Goal: Task Accomplishment & Management: Complete application form

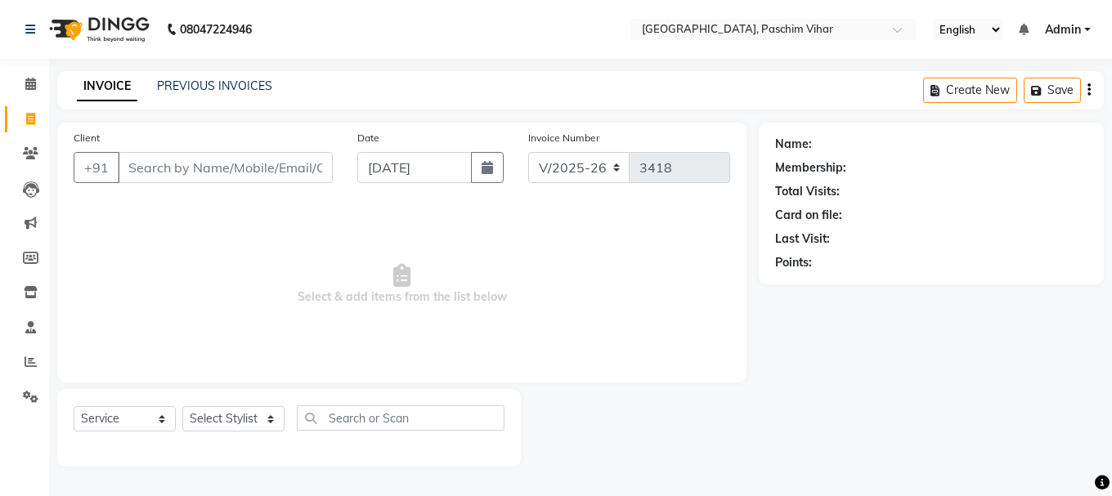
select select "223"
select select "service"
click at [234, 159] on input "Client" at bounding box center [225, 167] width 215 height 31
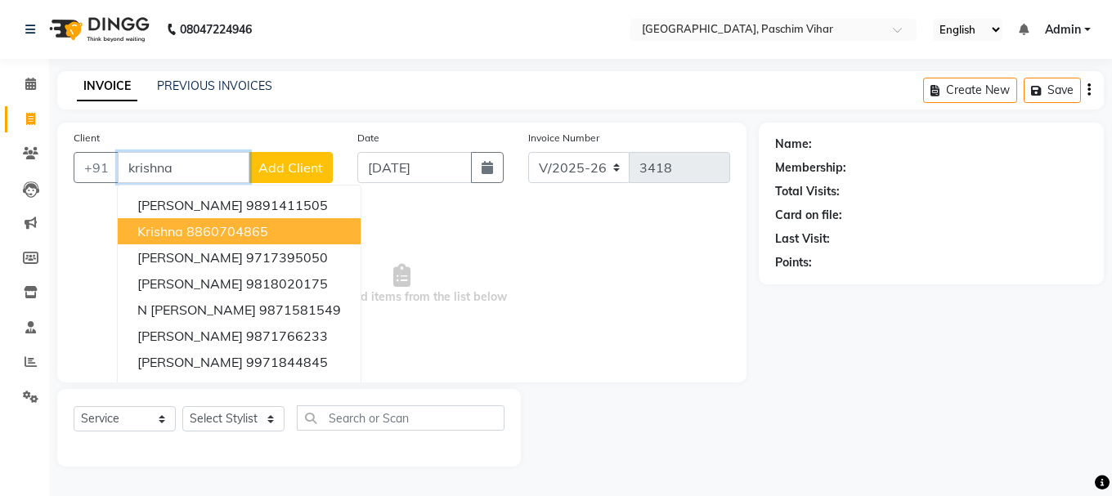
click at [226, 236] on ngb-highlight "8860704865" at bounding box center [227, 231] width 82 height 16
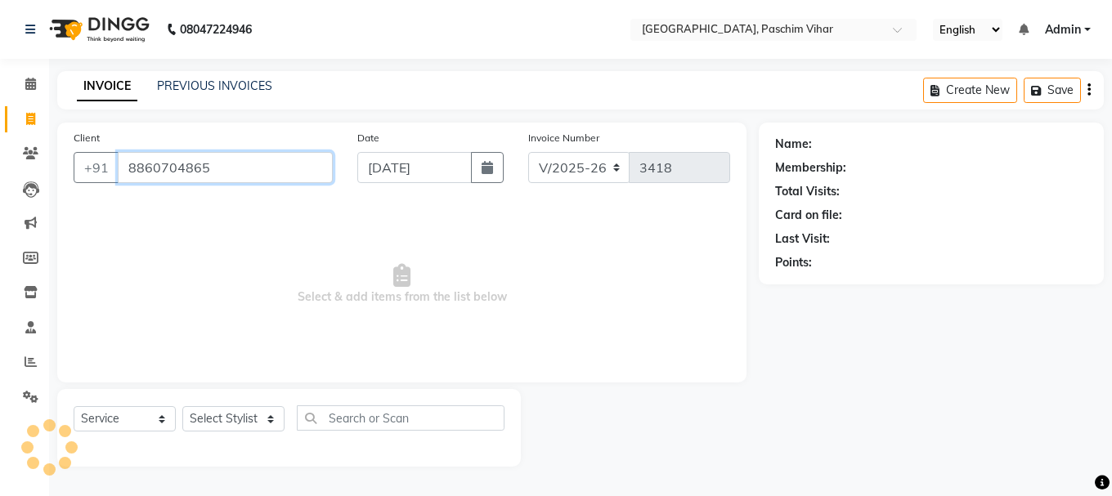
type input "8860704865"
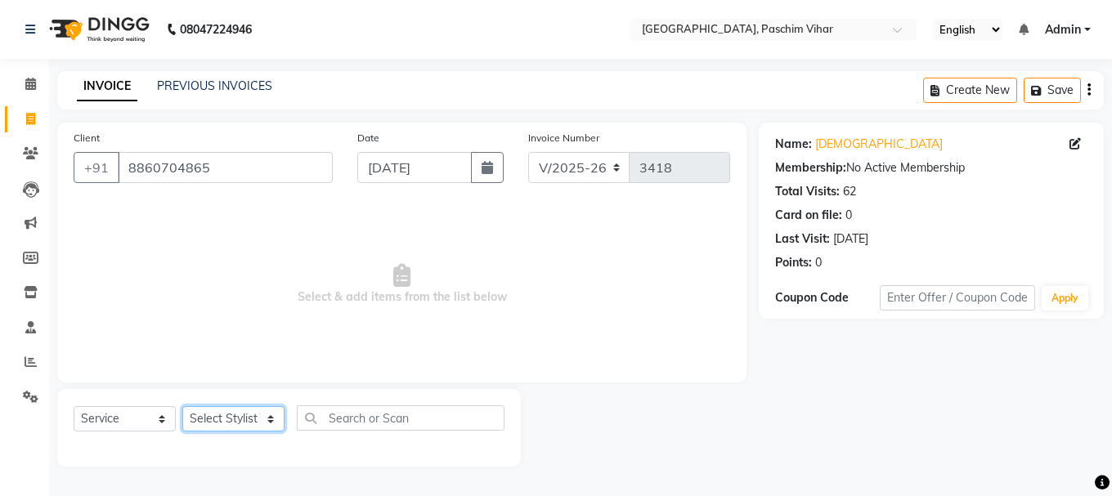
click at [257, 421] on select "Select Stylist Akash Anu Arun Gaurav [PERSON_NAME] [PERSON_NAME] [PERSON_NAME] …" at bounding box center [233, 418] width 102 height 25
select select "6559"
click at [182, 406] on select "Select Stylist Akash Anu Arun Gaurav [PERSON_NAME] [PERSON_NAME] [PERSON_NAME] …" at bounding box center [233, 418] width 102 height 25
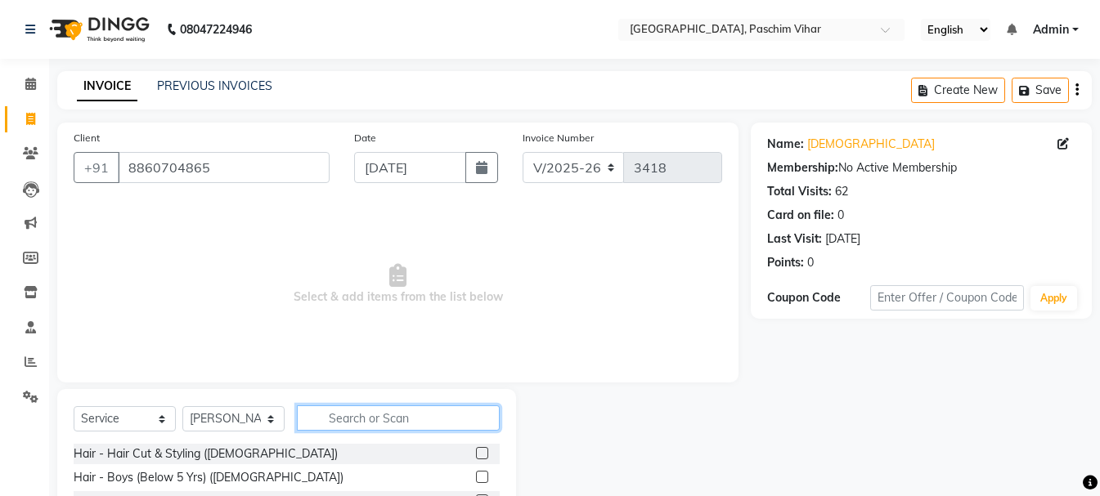
click at [403, 415] on input "text" at bounding box center [398, 418] width 203 height 25
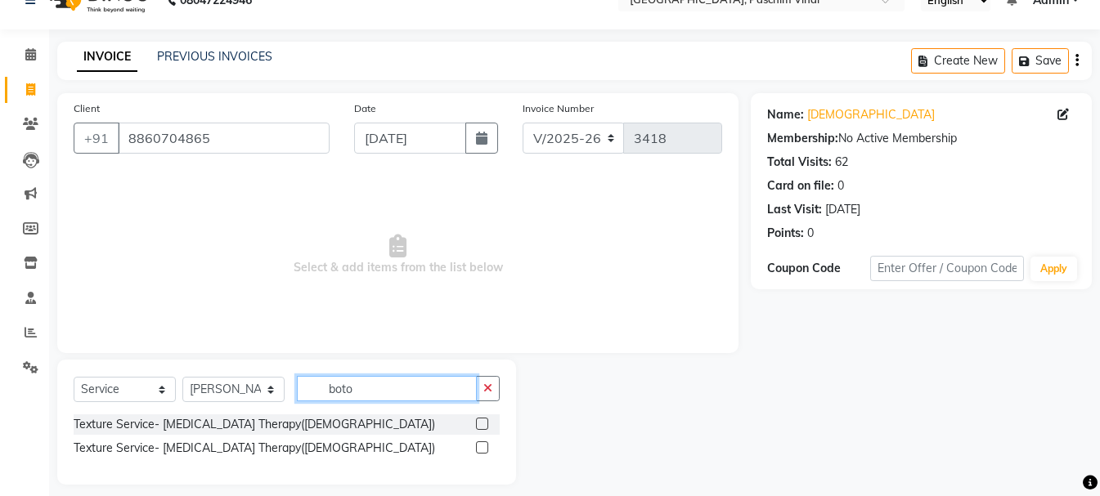
scroll to position [43, 0]
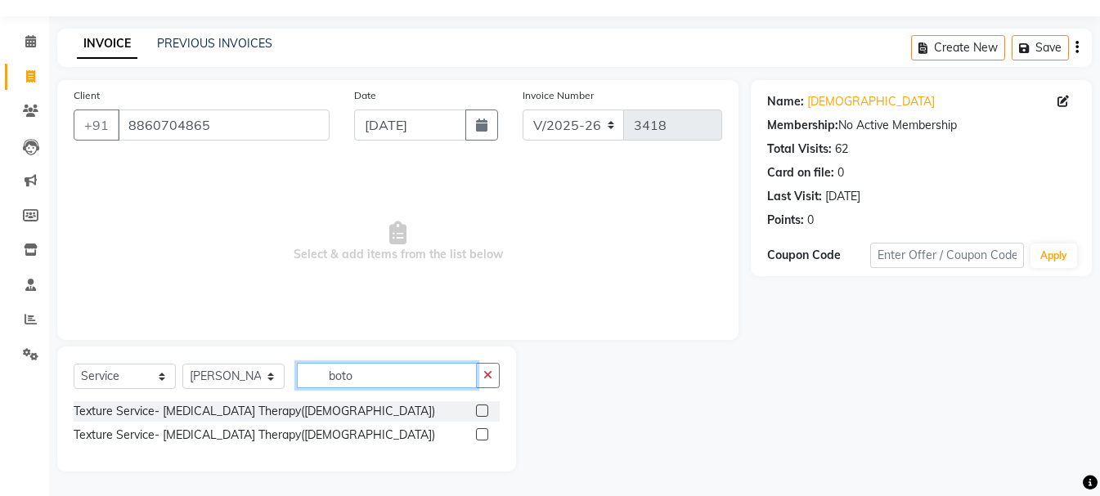
type input "boto"
click at [484, 435] on label at bounding box center [482, 434] width 12 height 12
click at [484, 435] on input "checkbox" at bounding box center [481, 435] width 11 height 11
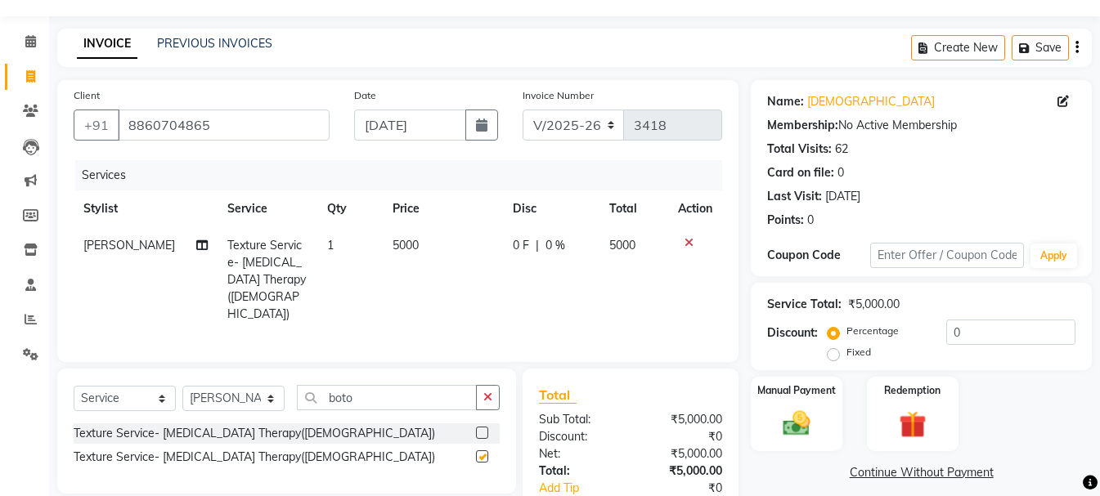
checkbox input "false"
click at [396, 249] on span "5000" at bounding box center [405, 245] width 26 height 15
select select "6559"
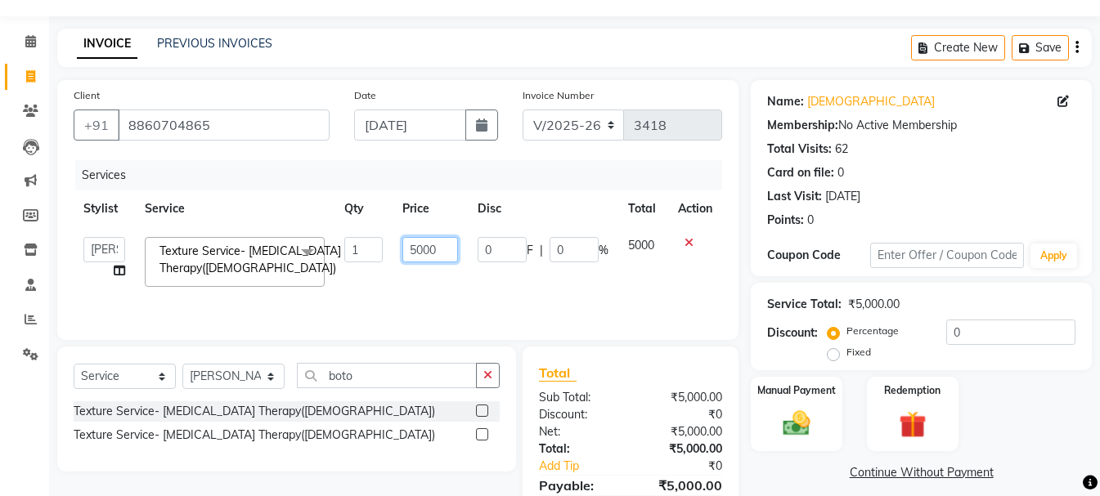
click at [415, 246] on input "5000" at bounding box center [430, 249] width 56 height 25
type input "3000"
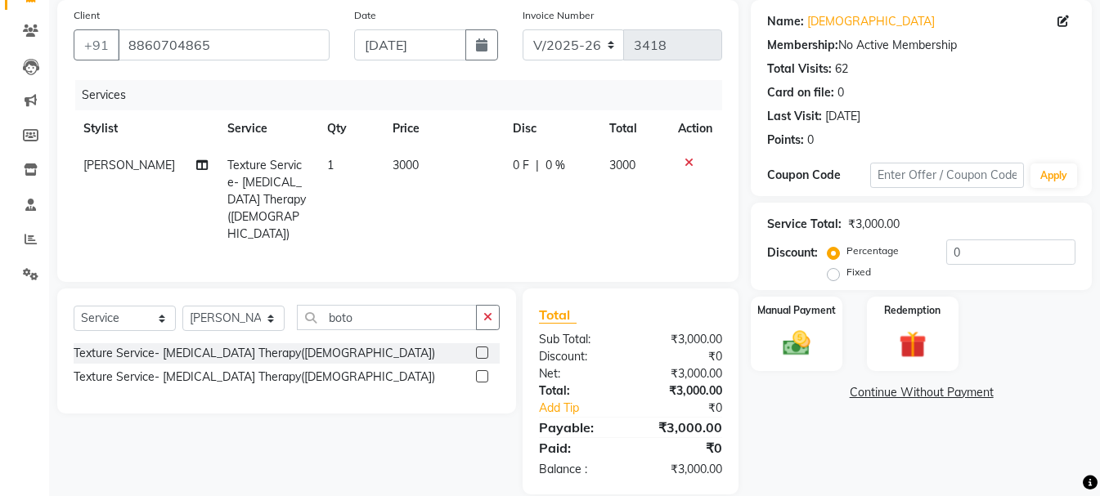
scroll to position [123, 0]
click at [811, 338] on img at bounding box center [796, 342] width 46 height 33
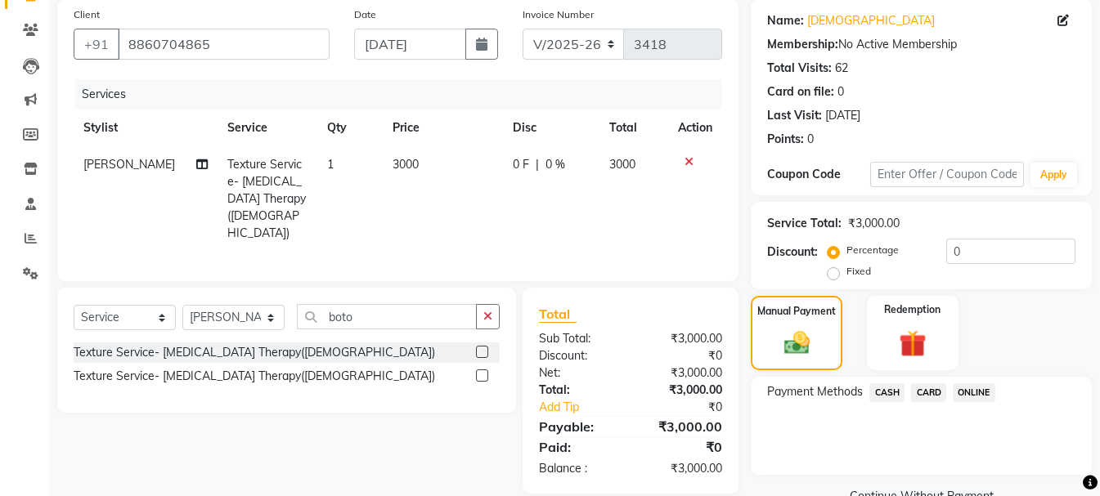
click at [887, 393] on span "CASH" at bounding box center [886, 392] width 35 height 19
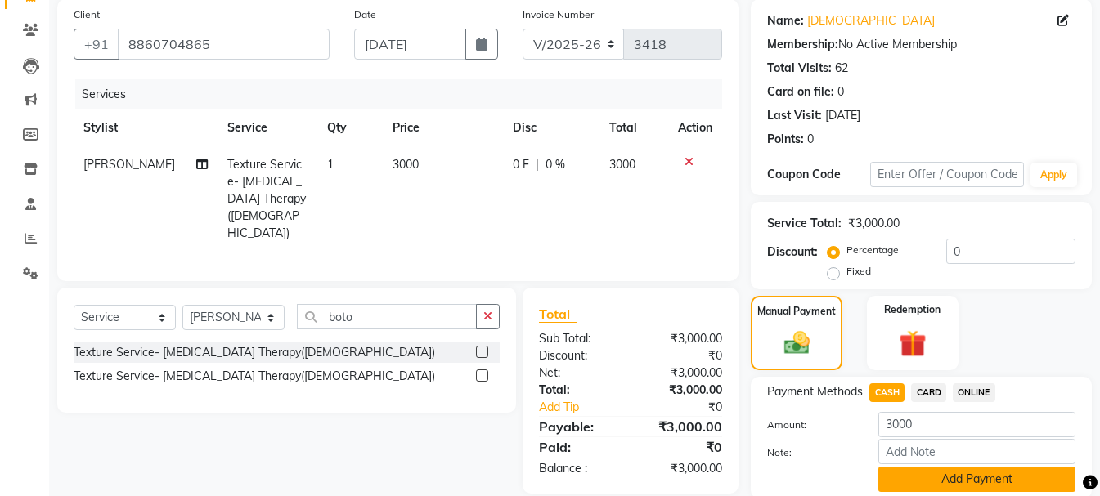
click at [979, 478] on button "Add Payment" at bounding box center [976, 479] width 197 height 25
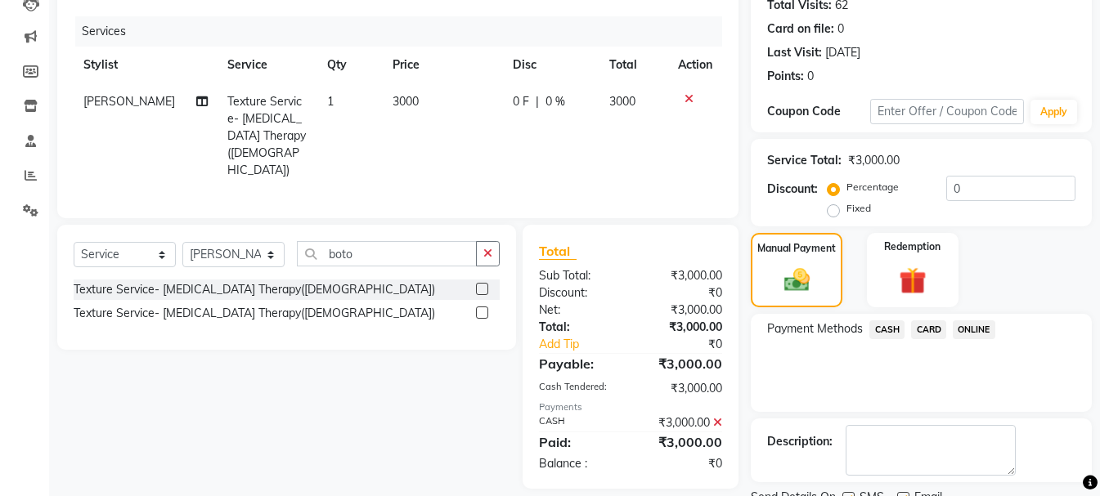
scroll to position [253, 0]
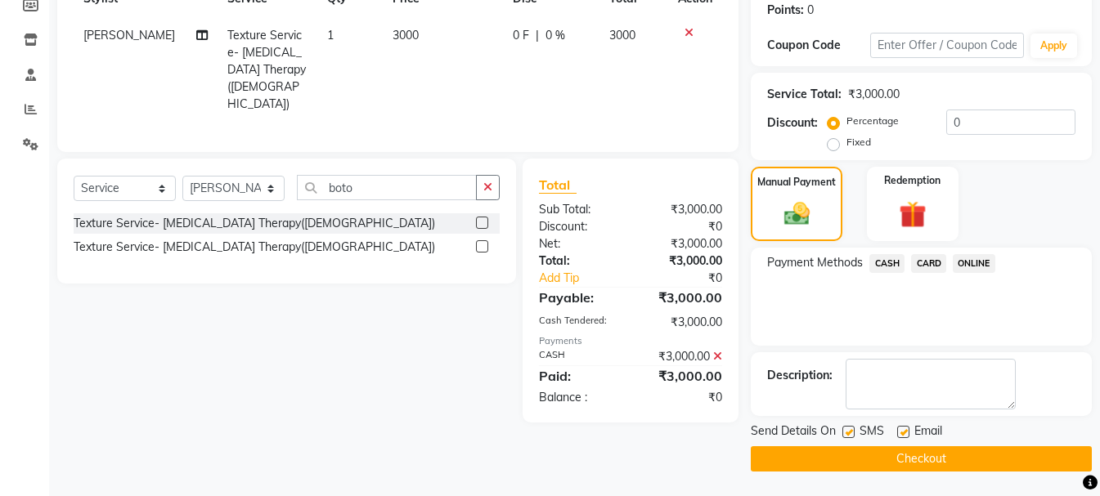
click at [976, 463] on button "Checkout" at bounding box center [921, 458] width 341 height 25
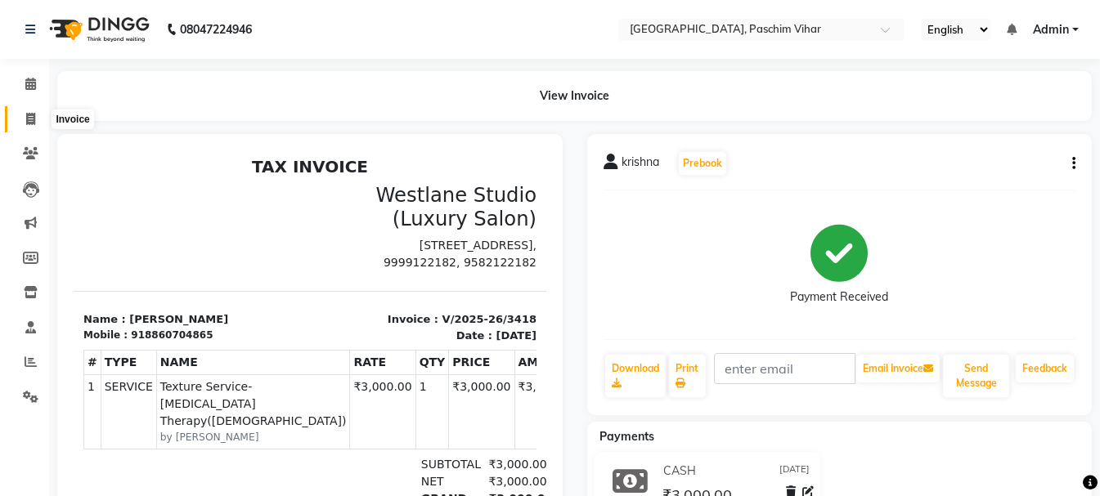
click at [29, 117] on icon at bounding box center [30, 119] width 9 height 12
select select "service"
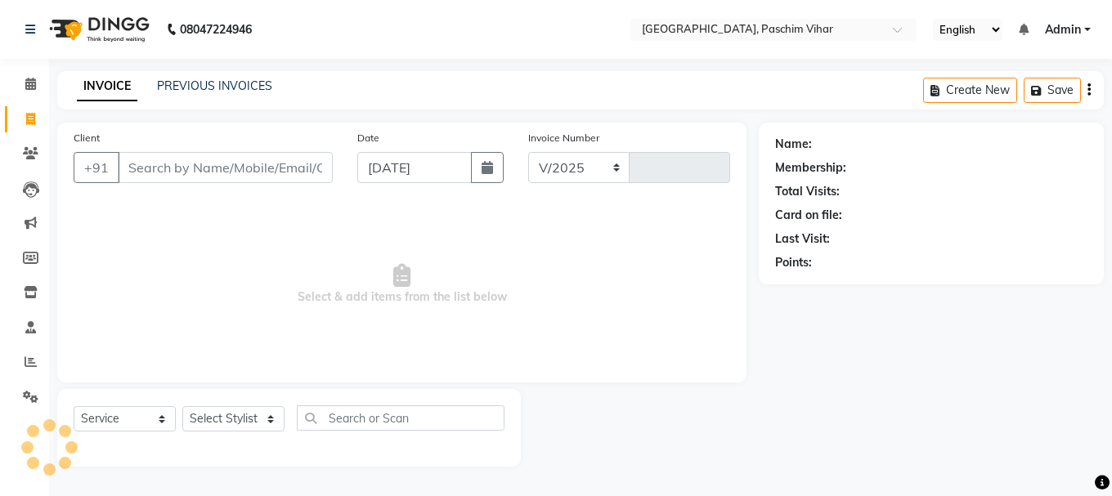
select select "223"
type input "3419"
click at [33, 114] on icon at bounding box center [30, 119] width 9 height 12
select select "service"
type input "3419"
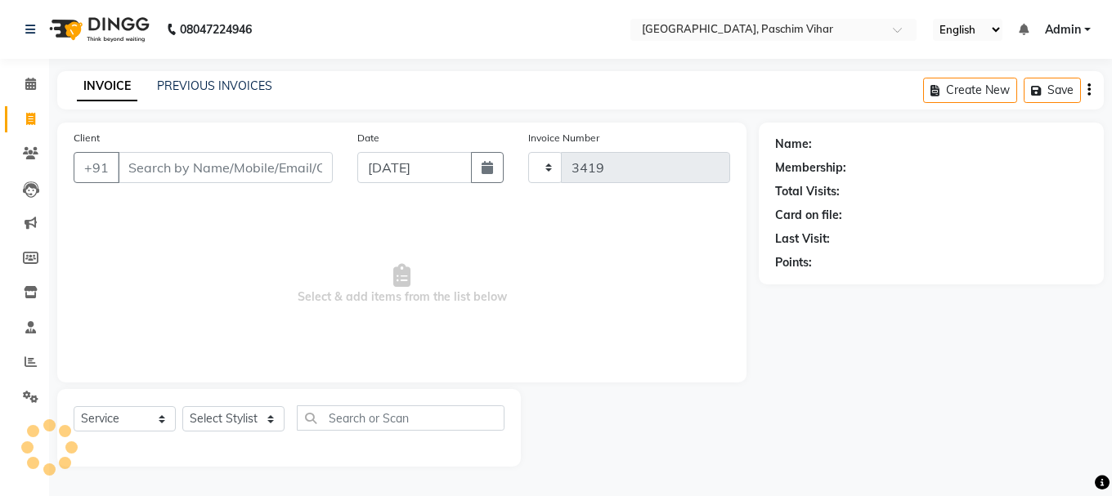
select select "223"
click at [240, 150] on div "Client +91" at bounding box center [203, 162] width 284 height 67
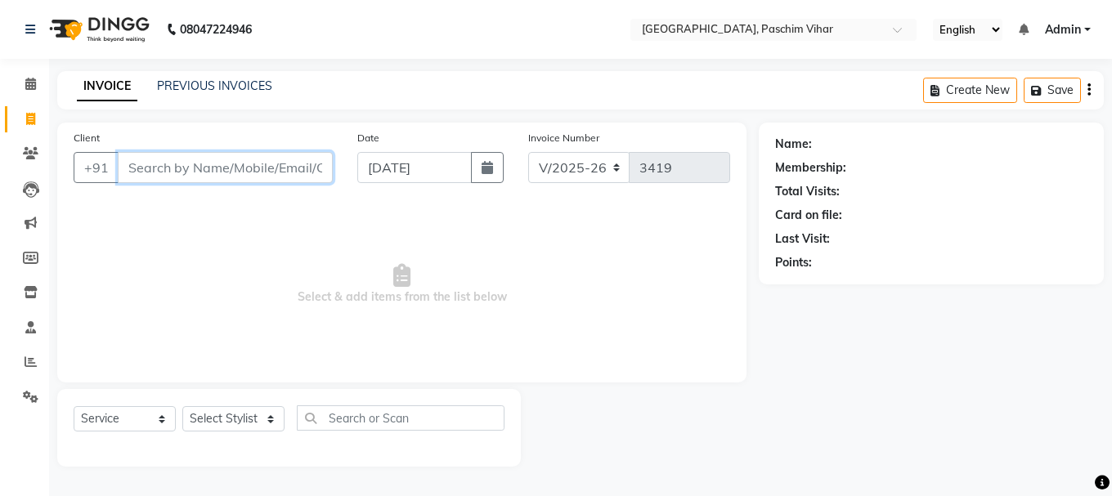
click at [240, 165] on input "Client" at bounding box center [225, 167] width 215 height 31
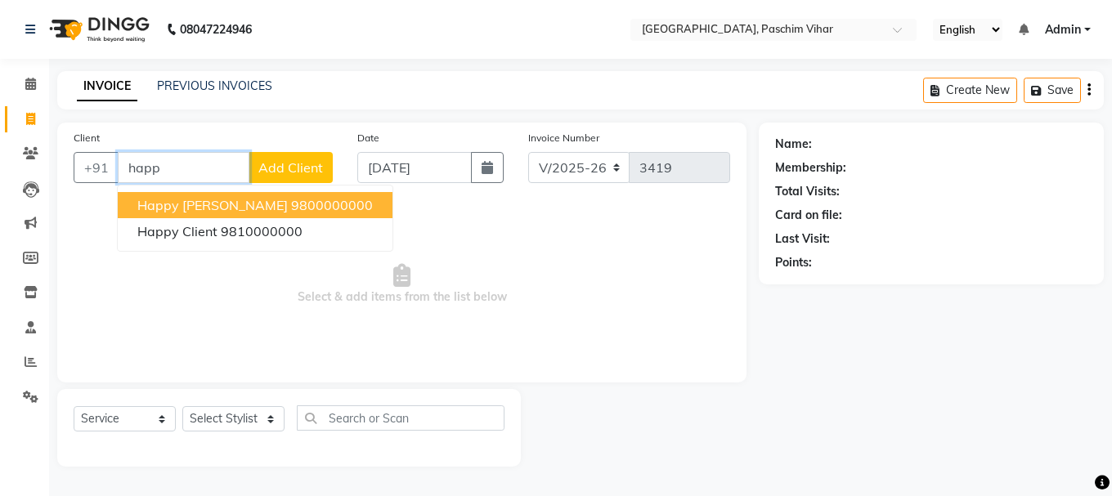
click at [291, 208] on ngb-highlight "9800000000" at bounding box center [332, 205] width 82 height 16
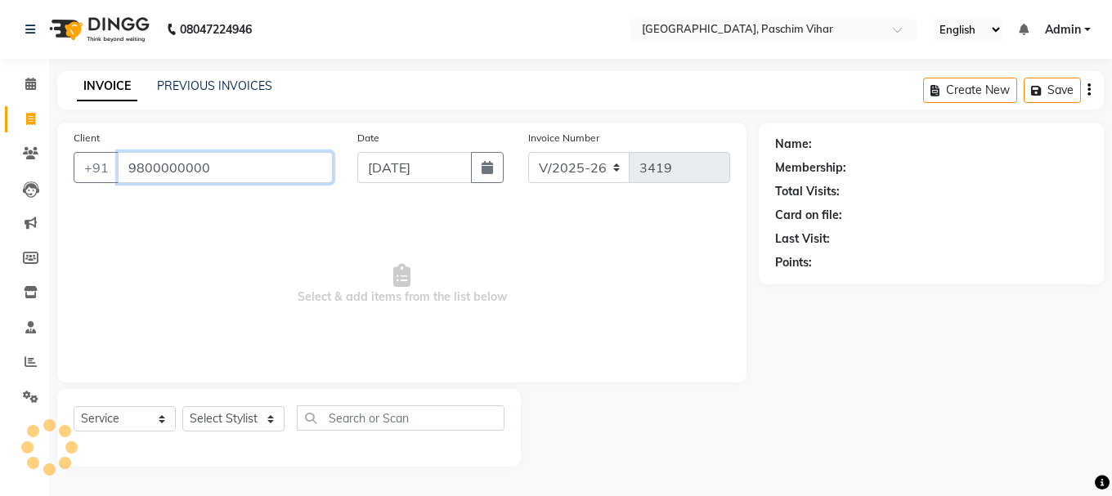
type input "9800000000"
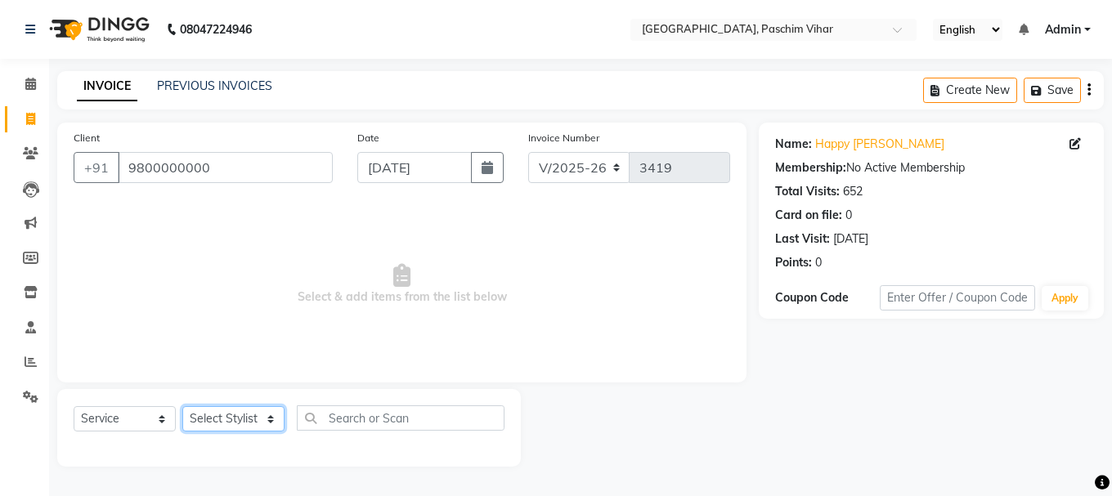
click at [222, 421] on select "Select Stylist Akash Anu Arun Gaurav [PERSON_NAME] [PERSON_NAME] [PERSON_NAME] …" at bounding box center [233, 418] width 102 height 25
select select "6559"
click at [182, 406] on select "Select Stylist Akash Anu Arun Gaurav [PERSON_NAME] [PERSON_NAME] [PERSON_NAME] …" at bounding box center [233, 418] width 102 height 25
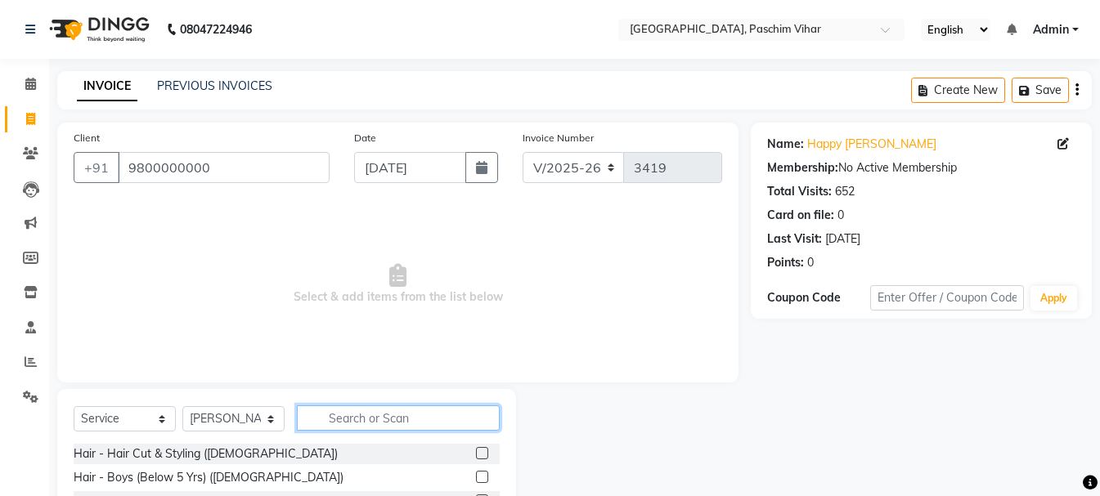
click at [359, 414] on input "text" at bounding box center [398, 418] width 203 height 25
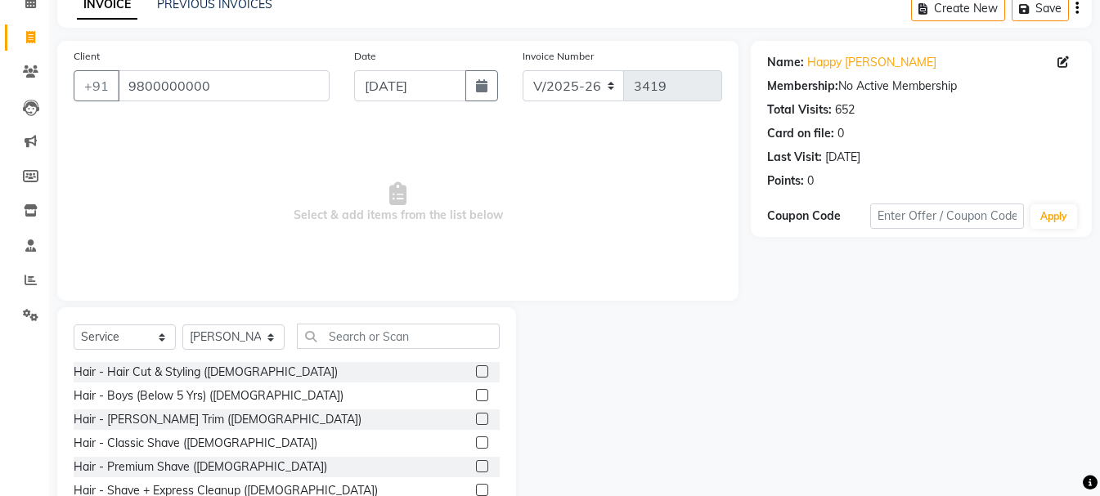
click at [476, 420] on label at bounding box center [482, 419] width 12 height 12
click at [476, 420] on input "checkbox" at bounding box center [481, 420] width 11 height 11
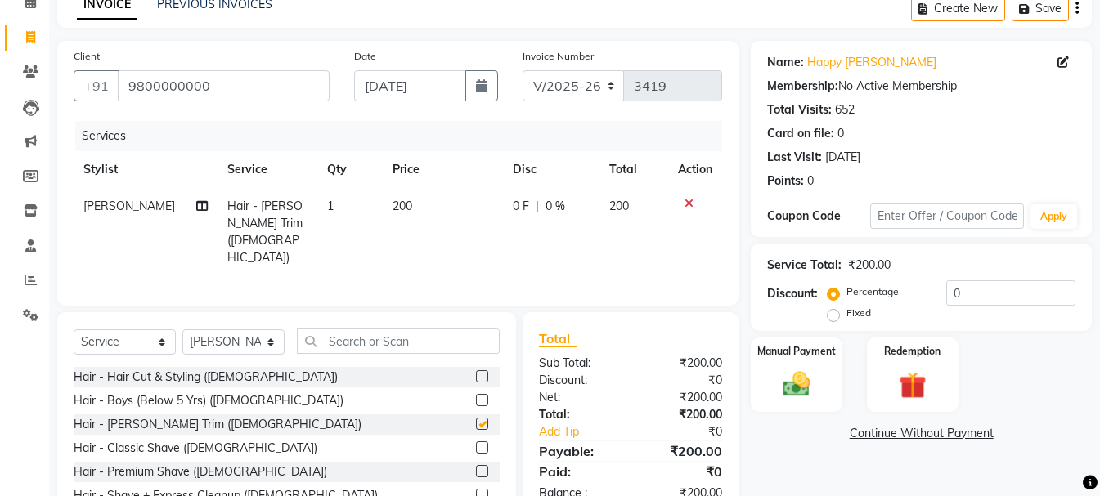
checkbox input "false"
click at [807, 375] on img at bounding box center [796, 384] width 46 height 33
click at [890, 437] on span "CASH" at bounding box center [886, 434] width 35 height 19
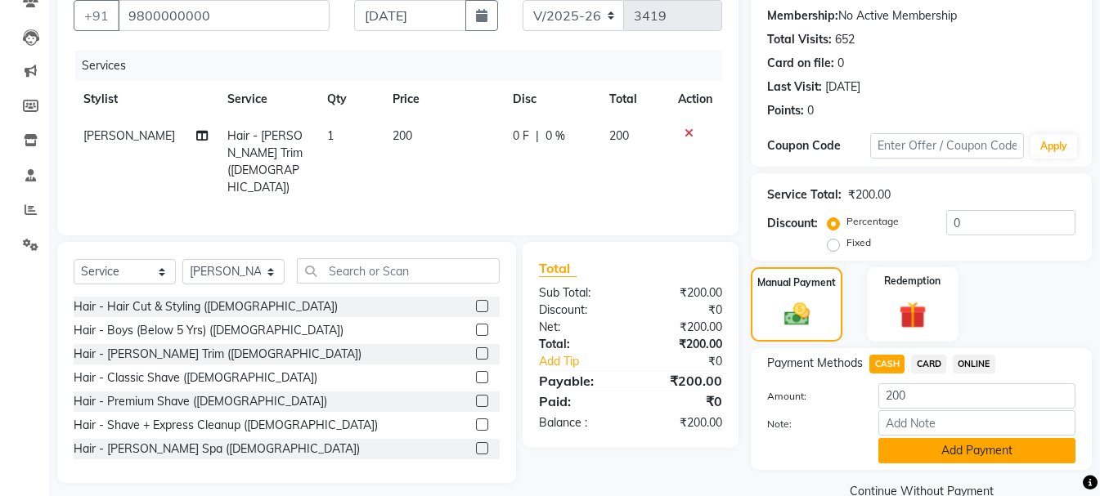
scroll to position [184, 0]
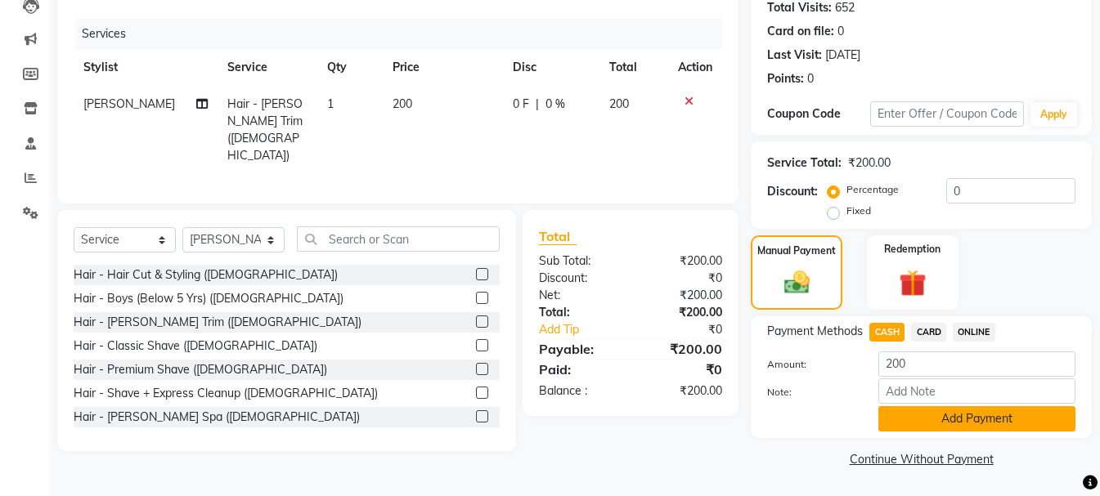
click at [955, 419] on button "Add Payment" at bounding box center [976, 418] width 197 height 25
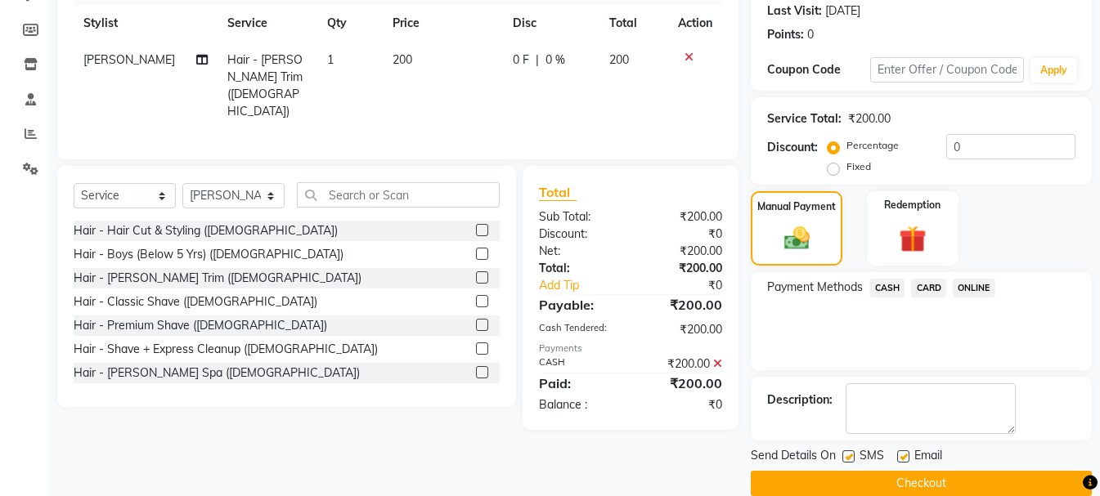
scroll to position [253, 0]
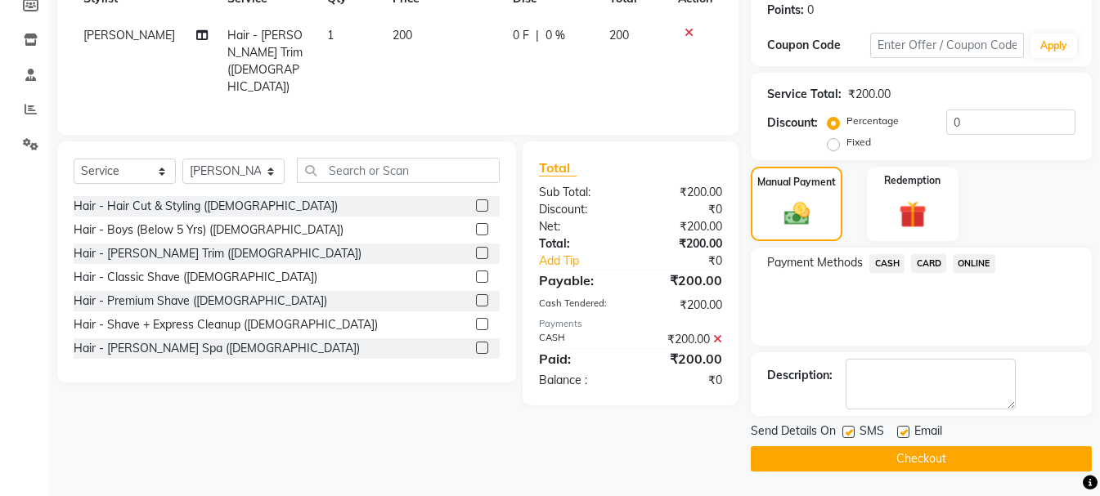
click at [953, 454] on button "Checkout" at bounding box center [921, 458] width 341 height 25
